Goal: Task Accomplishment & Management: Manage account settings

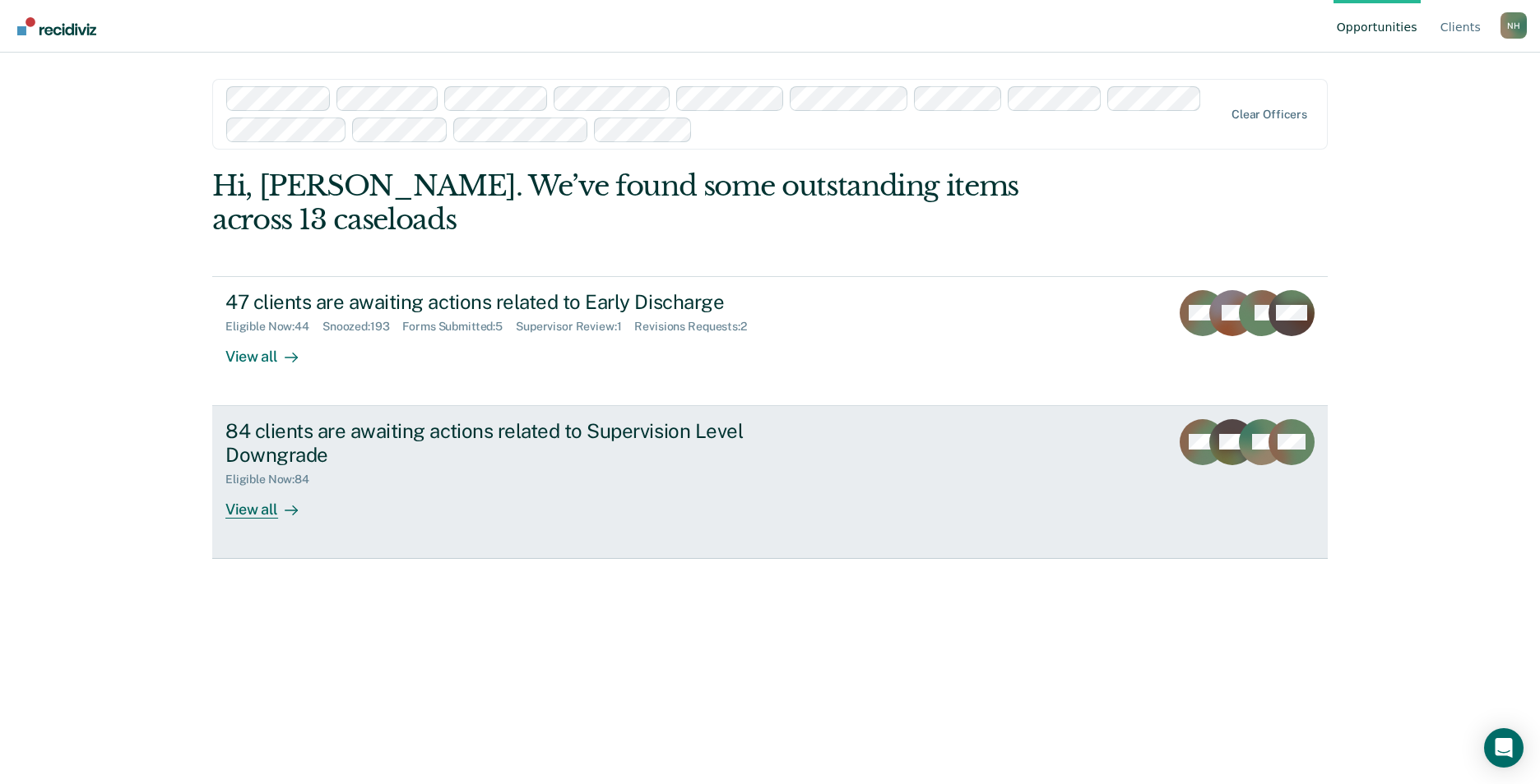
click at [366, 429] on div "84 clients are awaiting actions related to Supervision Level Downgrade" at bounding box center [514, 443] width 577 height 47
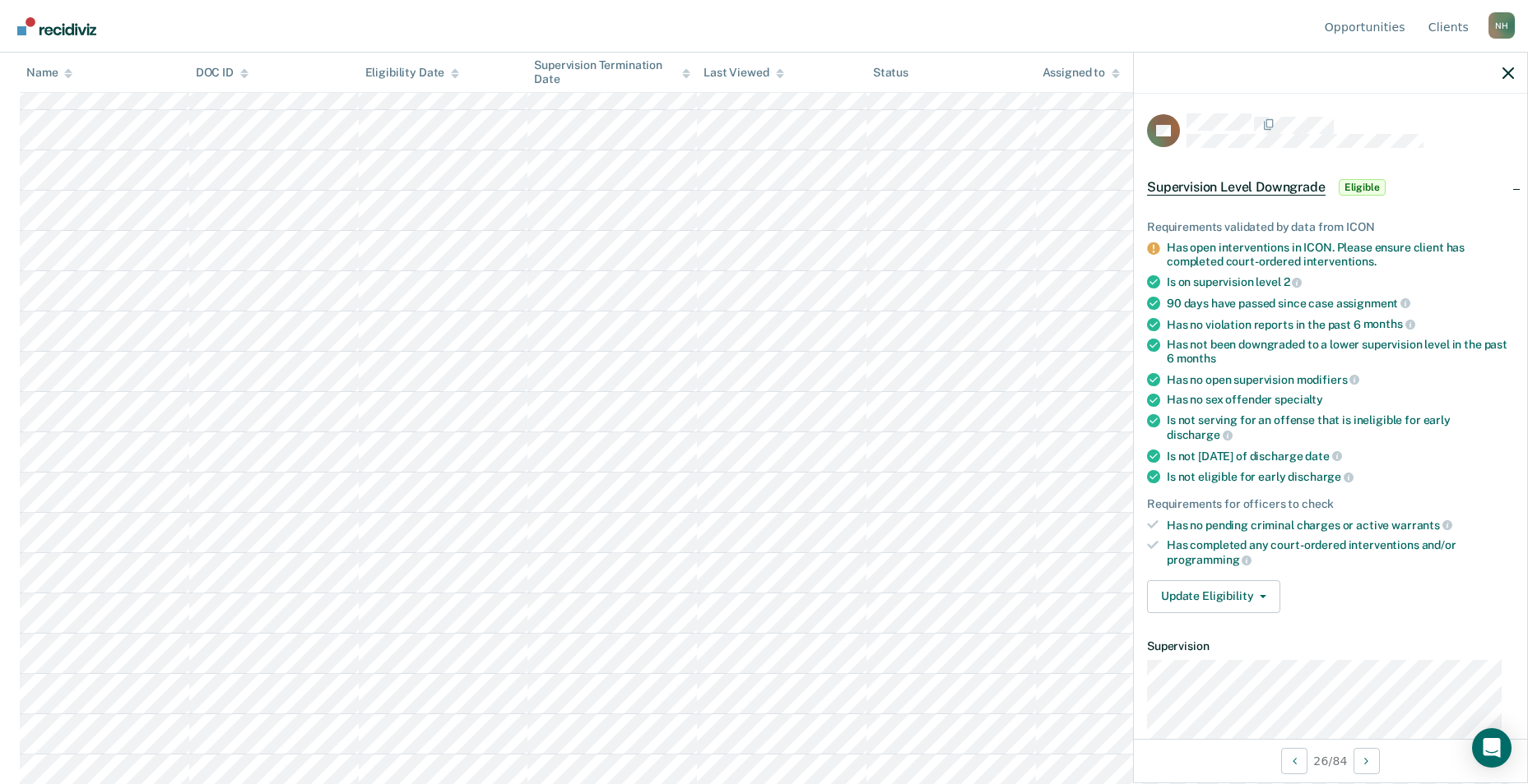
scroll to position [658, 0]
